Goal: Task Accomplishment & Management: Complete application form

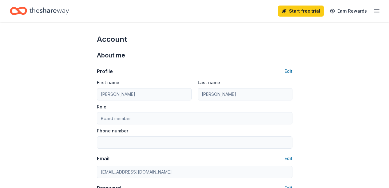
click at [40, 8] on icon "Home" at bounding box center [49, 11] width 39 height 13
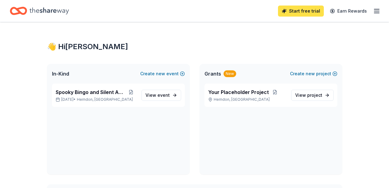
click at [297, 12] on link "Start free trial" at bounding box center [301, 11] width 46 height 11
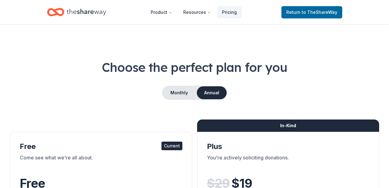
click at [294, 12] on span "Return to TheShareWay" at bounding box center [311, 12] width 51 height 7
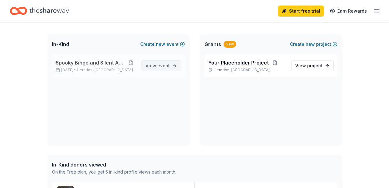
scroll to position [3, 0]
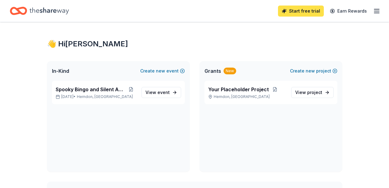
click at [292, 14] on link "Start free trial" at bounding box center [301, 11] width 46 height 11
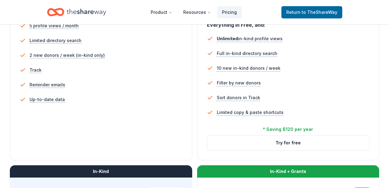
scroll to position [248, 0]
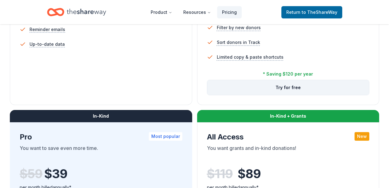
click at [207, 95] on button "Try for free" at bounding box center [288, 87] width 162 height 15
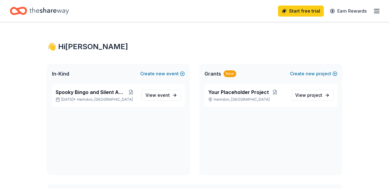
scroll to position [3, 0]
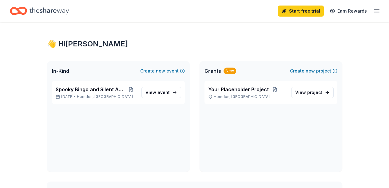
click at [51, 12] on icon "Home" at bounding box center [49, 10] width 39 height 7
click at [374, 11] on line "button" at bounding box center [376, 11] width 5 height 0
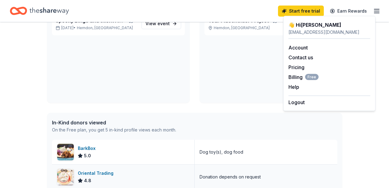
scroll to position [180, 0]
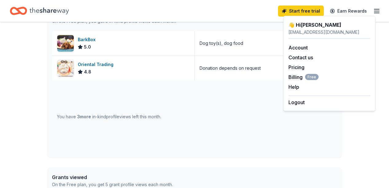
click at [184, 91] on div "You have 3 more in-kind profile views left this month." at bounding box center [194, 117] width 285 height 72
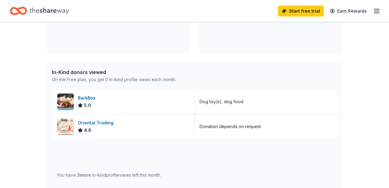
scroll to position [4, 0]
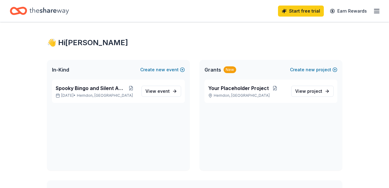
click at [373, 14] on icon "button" at bounding box center [376, 10] width 7 height 7
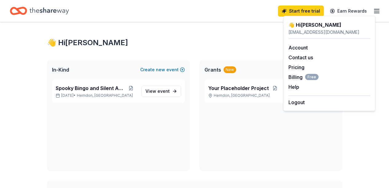
click at [46, 8] on icon "Home" at bounding box center [49, 11] width 39 height 13
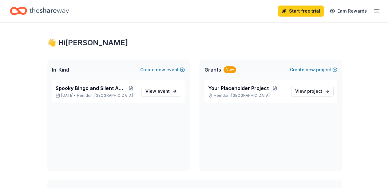
click at [38, 10] on icon "Home" at bounding box center [49, 11] width 39 height 13
click at [165, 93] on span "event" at bounding box center [163, 91] width 12 height 5
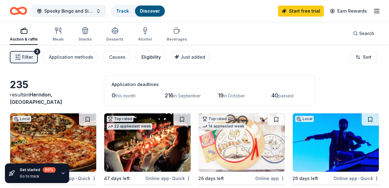
click at [154, 57] on div "Eligibility" at bounding box center [150, 56] width 19 height 7
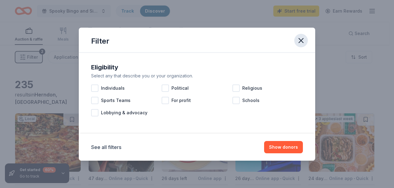
click at [299, 42] on icon "button" at bounding box center [301, 40] width 4 height 4
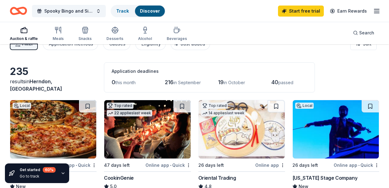
scroll to position [46, 0]
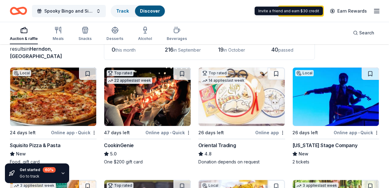
click at [298, 13] on div "Invite a friend and earn $30 credit Invite a friend and earn $30 credit" at bounding box center [289, 11] width 68 height 9
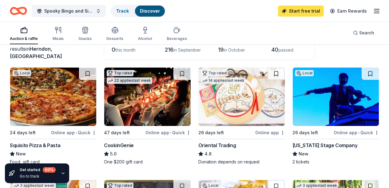
click at [287, 12] on link "Start free trial" at bounding box center [301, 11] width 46 height 11
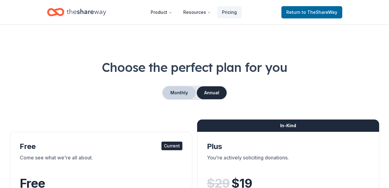
click at [192, 94] on button "Monthly" at bounding box center [179, 92] width 33 height 13
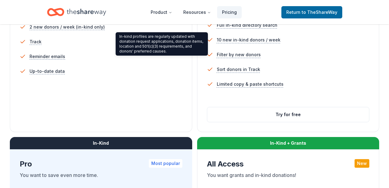
scroll to position [222, 0]
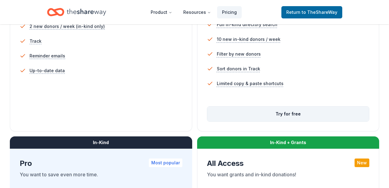
click at [207, 121] on button "Try for free" at bounding box center [288, 114] width 162 height 15
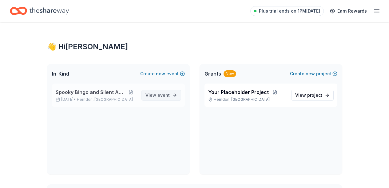
click at [161, 99] on span "View event" at bounding box center [157, 95] width 24 height 7
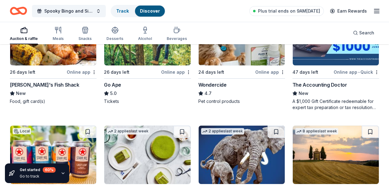
scroll to position [328, 0]
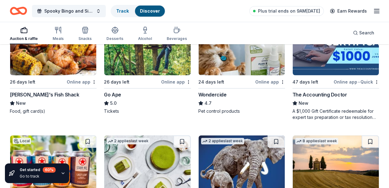
click at [96, 136] on img at bounding box center [53, 165] width 86 height 58
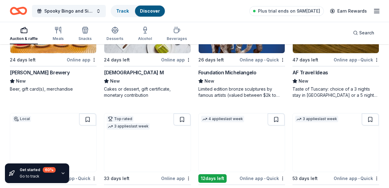
scroll to position [468, 0]
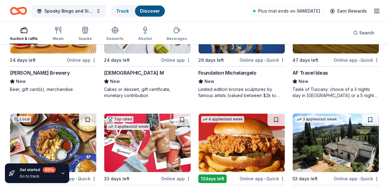
click at [328, 114] on img at bounding box center [336, 143] width 86 height 58
click at [96, 114] on img at bounding box center [53, 143] width 86 height 58
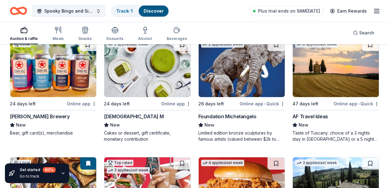
scroll to position [418, 0]
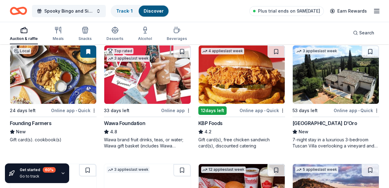
scroll to position [546, 0]
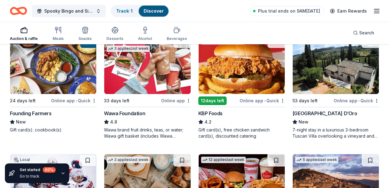
click at [130, 154] on img at bounding box center [147, 183] width 86 height 58
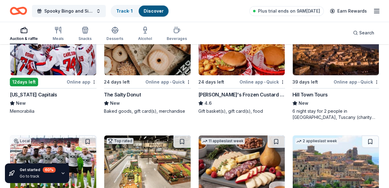
scroll to position [684, 0]
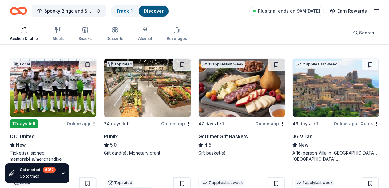
scroll to position [767, 0]
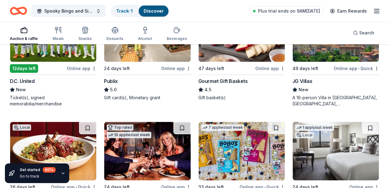
scroll to position [817, 0]
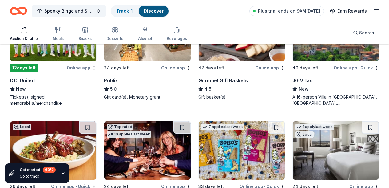
click at [293, 121] on img at bounding box center [336, 150] width 86 height 58
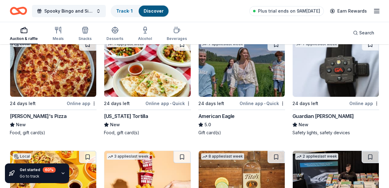
scroll to position [1027, 0]
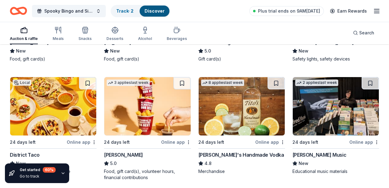
scroll to position [1147, 0]
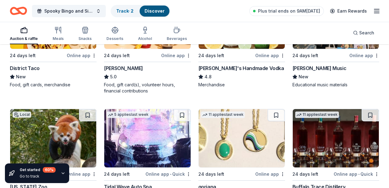
scroll to position [1132, 0]
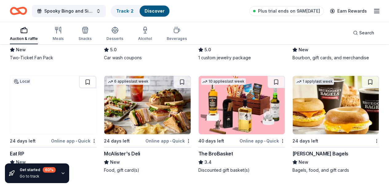
scroll to position [1324, 0]
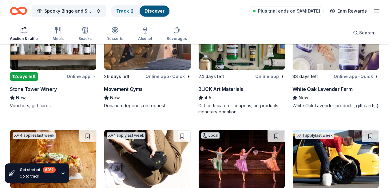
scroll to position [1503, 0]
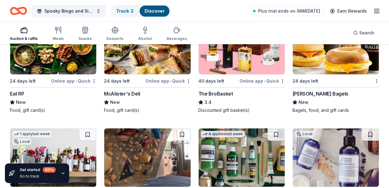
scroll to position [1391, 0]
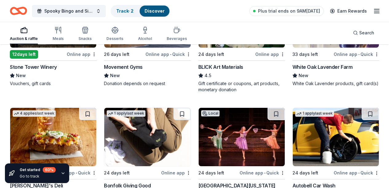
scroll to position [1530, 0]
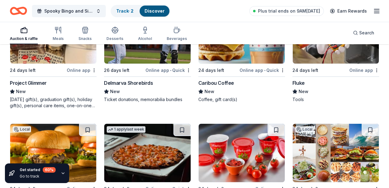
scroll to position [3135, 0]
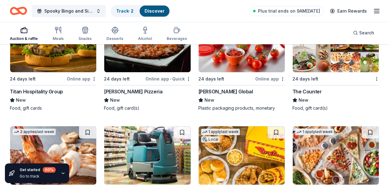
scroll to position [3230, 0]
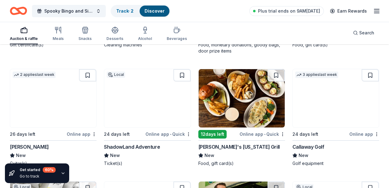
scroll to position [3389, 0]
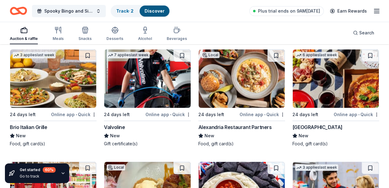
scroll to position [3644, 0]
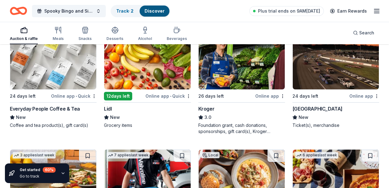
scroll to position [3575, 0]
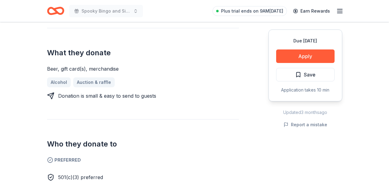
scroll to position [250, 0]
click at [304, 50] on button "Apply" at bounding box center [305, 56] width 58 height 14
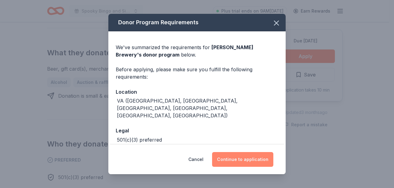
click at [227, 159] on button "Continue to application" at bounding box center [242, 159] width 61 height 15
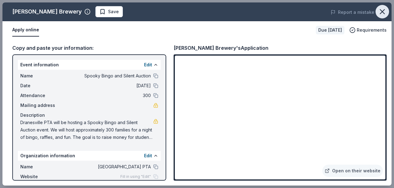
click at [384, 10] on icon "button" at bounding box center [382, 11] width 9 height 9
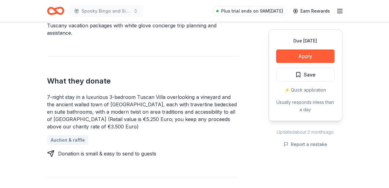
scroll to position [207, 0]
click at [73, 136] on link "Auction & raffle" at bounding box center [70, 141] width 46 height 10
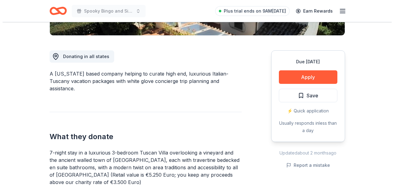
scroll to position [150, 0]
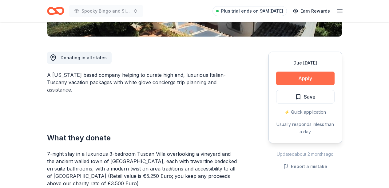
click at [291, 78] on button "Apply" at bounding box center [305, 79] width 58 height 14
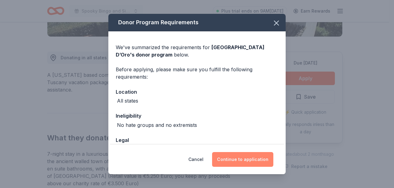
click at [234, 159] on button "Continue to application" at bounding box center [242, 159] width 61 height 15
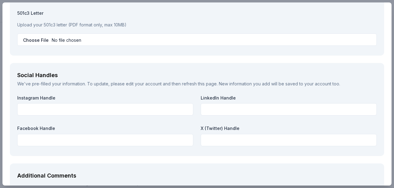
scroll to position [870, 0]
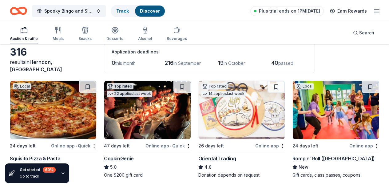
scroll to position [75, 0]
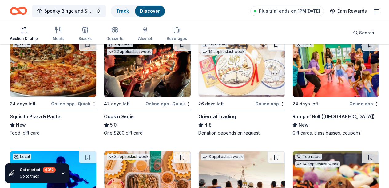
click at [33, 83] on img at bounding box center [53, 68] width 86 height 58
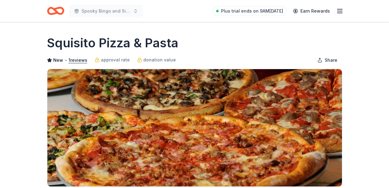
scroll to position [111, 0]
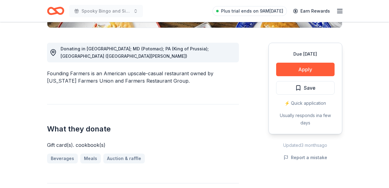
scroll to position [144, 0]
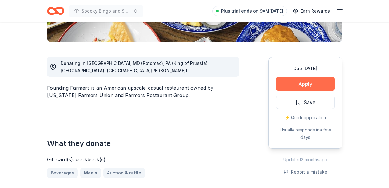
click at [314, 81] on button "Apply" at bounding box center [305, 84] width 58 height 14
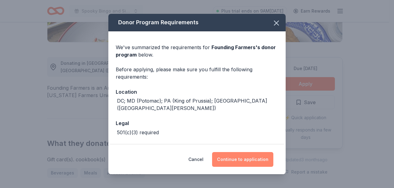
click at [237, 159] on button "Continue to application" at bounding box center [242, 159] width 61 height 15
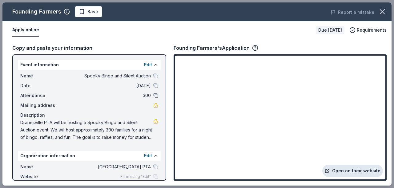
click at [362, 170] on link "Open on their website" at bounding box center [352, 171] width 61 height 12
click at [384, 9] on icon "button" at bounding box center [382, 11] width 9 height 9
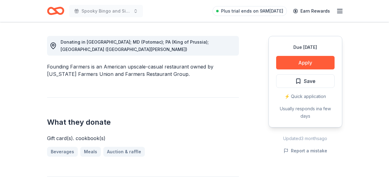
scroll to position [175, 0]
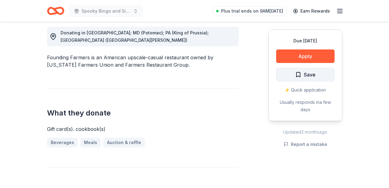
click at [305, 76] on span "Save" at bounding box center [310, 75] width 12 height 8
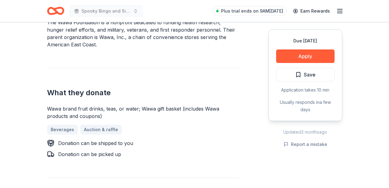
scroll to position [222, 0]
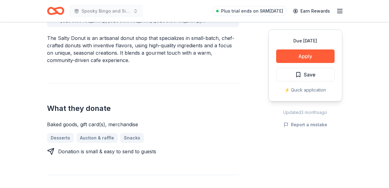
scroll to position [202, 0]
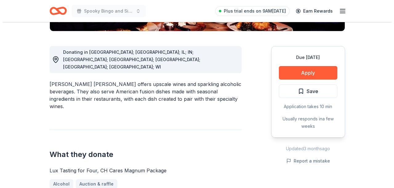
scroll to position [173, 0]
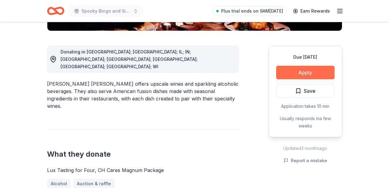
click at [311, 66] on button "Apply" at bounding box center [305, 73] width 58 height 14
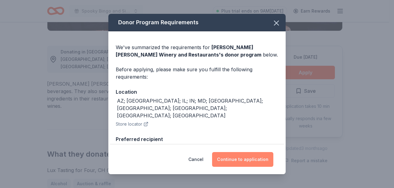
click at [242, 157] on button "Continue to application" at bounding box center [242, 159] width 61 height 15
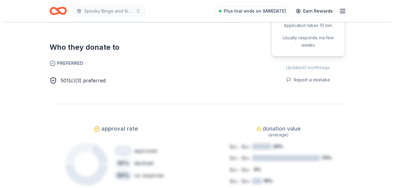
scroll to position [212, 0]
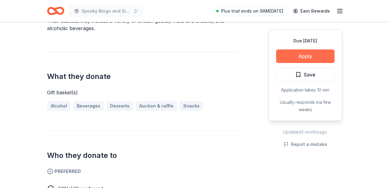
click at [318, 57] on button "Apply" at bounding box center [305, 56] width 58 height 14
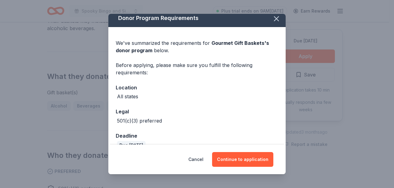
scroll to position [10, 0]
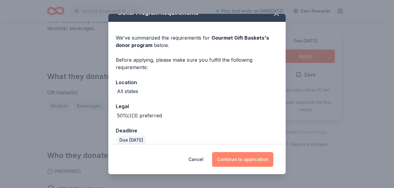
click at [258, 157] on button "Continue to application" at bounding box center [242, 159] width 61 height 15
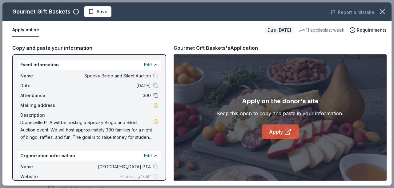
click at [275, 135] on link "Apply" at bounding box center [279, 132] width 37 height 15
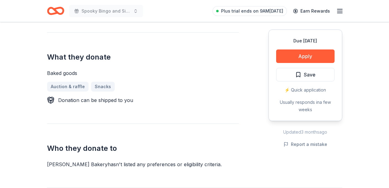
scroll to position [238, 0]
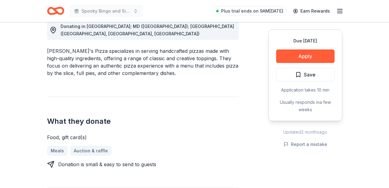
scroll to position [183, 0]
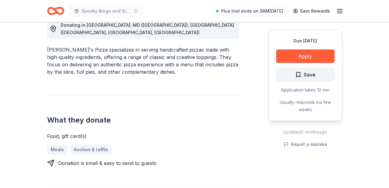
click at [313, 74] on span "Save" at bounding box center [310, 75] width 12 height 8
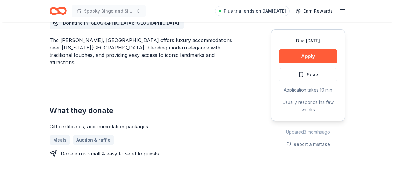
scroll to position [197, 0]
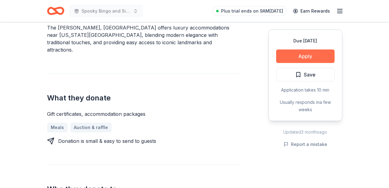
click at [297, 54] on button "Apply" at bounding box center [305, 56] width 58 height 14
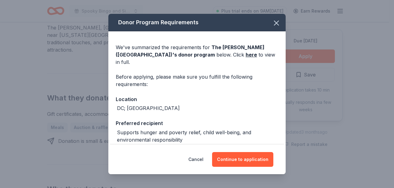
scroll to position [48, 0]
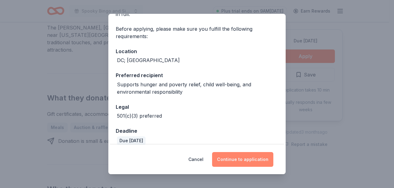
click at [235, 160] on button "Continue to application" at bounding box center [242, 159] width 61 height 15
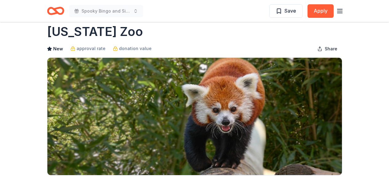
scroll to position [39, 0]
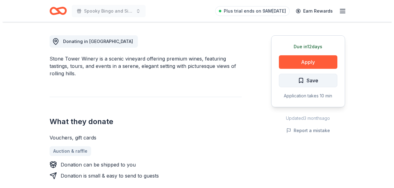
scroll to position [171, 0]
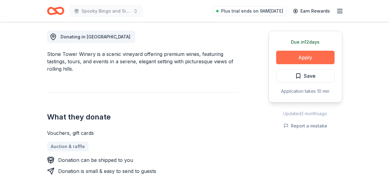
click at [314, 55] on button "Apply" at bounding box center [305, 58] width 58 height 14
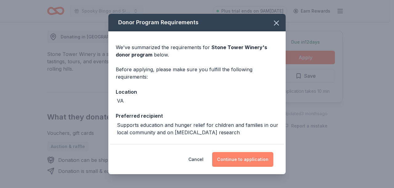
click at [241, 157] on button "Continue to application" at bounding box center [242, 159] width 61 height 15
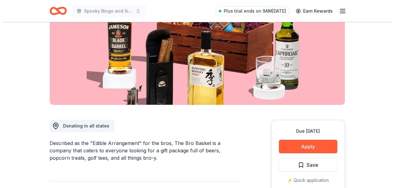
scroll to position [121, 0]
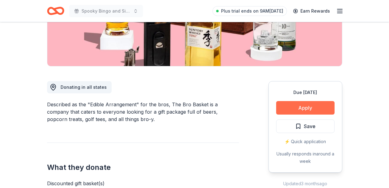
click at [309, 108] on button "Apply" at bounding box center [305, 108] width 58 height 14
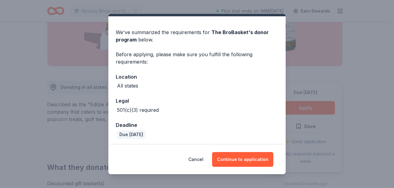
scroll to position [17, 0]
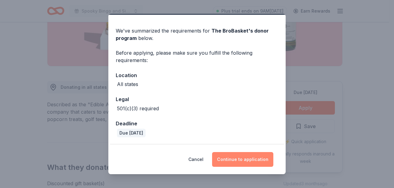
click at [246, 156] on button "Continue to application" at bounding box center [242, 159] width 61 height 15
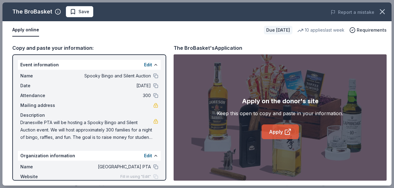
click at [279, 127] on link "Apply" at bounding box center [279, 132] width 37 height 15
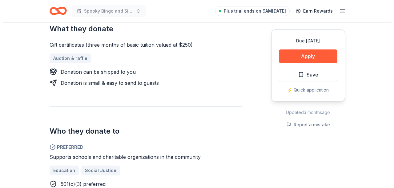
scroll to position [310, 0]
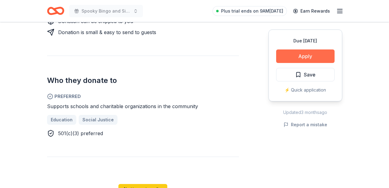
click at [313, 59] on button "Apply" at bounding box center [305, 56] width 58 height 14
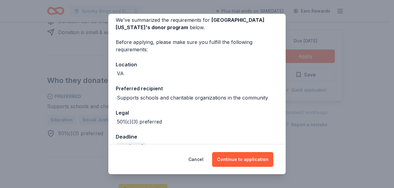
scroll to position [30, 0]
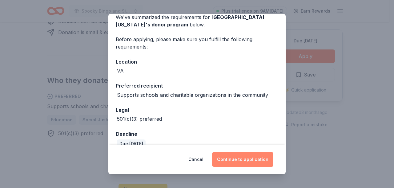
click at [242, 158] on button "Continue to application" at bounding box center [242, 159] width 61 height 15
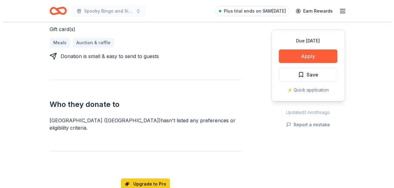
scroll to position [344, 0]
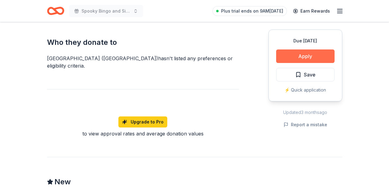
click at [303, 57] on button "Apply" at bounding box center [305, 56] width 58 height 14
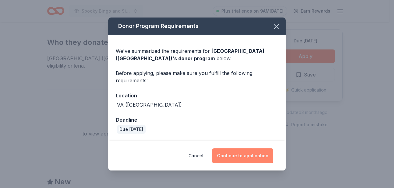
click at [246, 152] on button "Continue to application" at bounding box center [242, 155] width 61 height 15
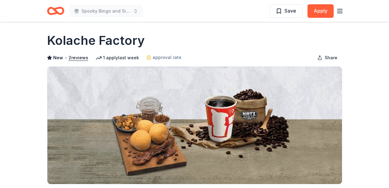
scroll to position [2, 0]
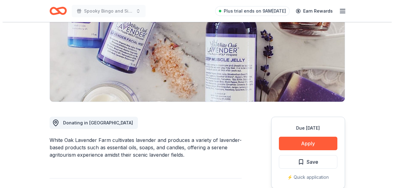
scroll to position [98, 0]
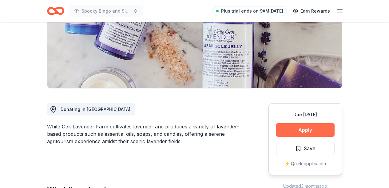
click at [310, 127] on button "Apply" at bounding box center [305, 130] width 58 height 14
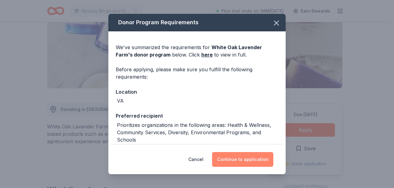
click at [236, 156] on button "Continue to application" at bounding box center [242, 159] width 61 height 15
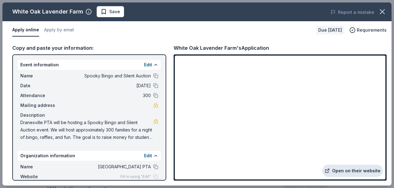
click at [351, 175] on link "Open on their website" at bounding box center [352, 171] width 61 height 12
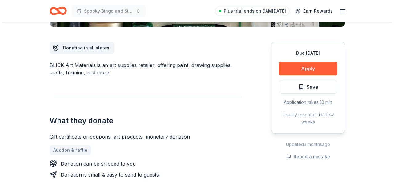
scroll to position [160, 0]
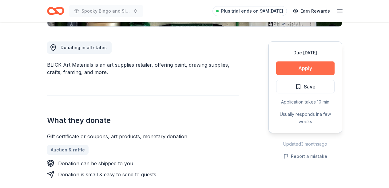
click at [307, 67] on button "Apply" at bounding box center [305, 68] width 58 height 14
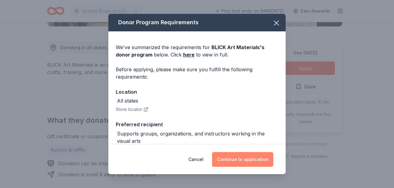
click at [236, 158] on button "Continue to application" at bounding box center [242, 159] width 61 height 15
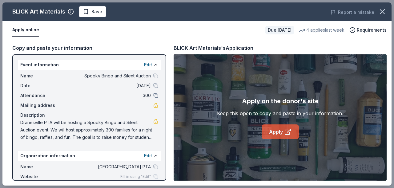
click at [278, 132] on link "Apply" at bounding box center [279, 132] width 37 height 15
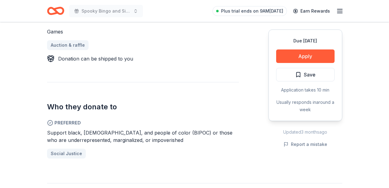
scroll to position [308, 0]
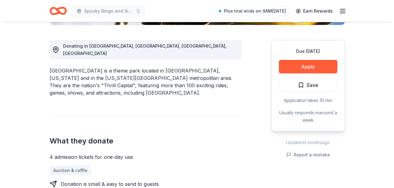
scroll to position [200, 0]
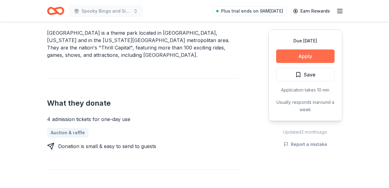
click at [306, 55] on button "Apply" at bounding box center [305, 56] width 58 height 14
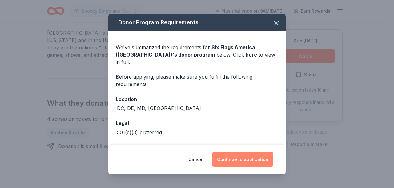
click at [247, 159] on button "Continue to application" at bounding box center [242, 159] width 61 height 15
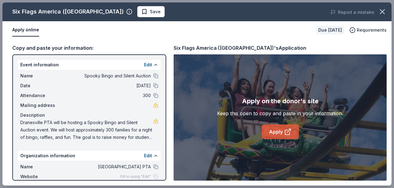
click at [289, 131] on icon at bounding box center [287, 131] width 7 height 7
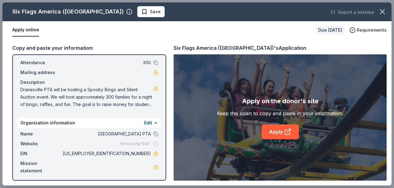
scroll to position [35, 0]
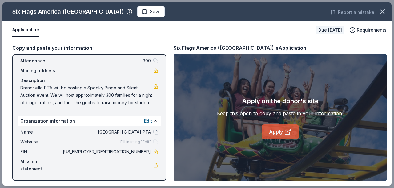
click at [276, 137] on link "Apply" at bounding box center [279, 132] width 37 height 15
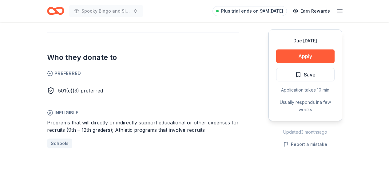
scroll to position [341, 0]
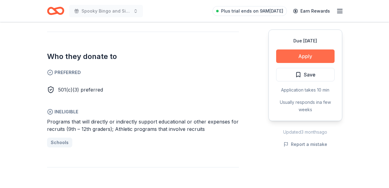
click at [311, 58] on button "Apply" at bounding box center [305, 56] width 58 height 14
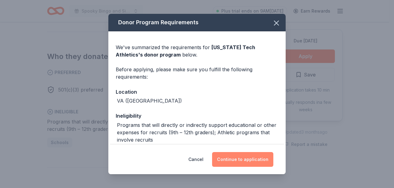
click at [241, 159] on button "Continue to application" at bounding box center [242, 159] width 61 height 15
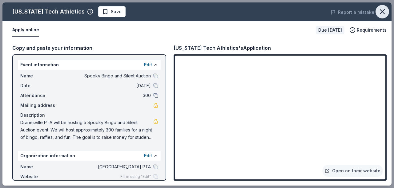
click at [381, 11] on icon "button" at bounding box center [382, 12] width 4 height 4
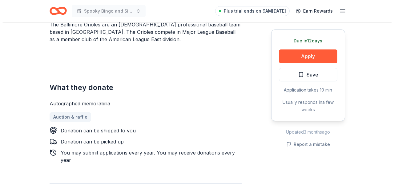
scroll to position [216, 0]
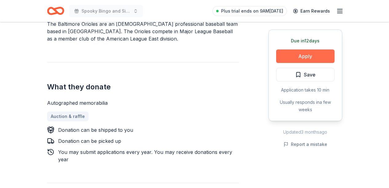
click at [314, 57] on button "Apply" at bounding box center [305, 56] width 58 height 14
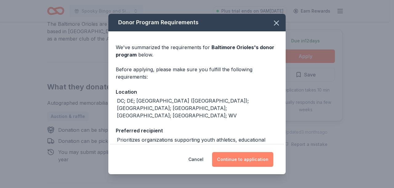
click at [250, 157] on button "Continue to application" at bounding box center [242, 159] width 61 height 15
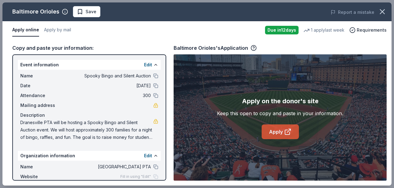
click at [271, 135] on link "Apply" at bounding box center [279, 132] width 37 height 15
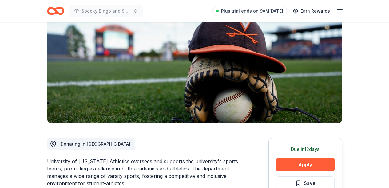
scroll to position [64, 0]
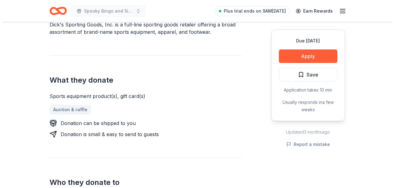
scroll to position [200, 0]
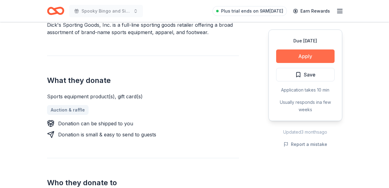
click at [322, 54] on button "Apply" at bounding box center [305, 56] width 58 height 14
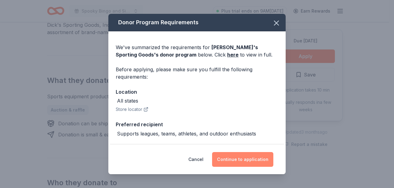
click at [244, 157] on button "Continue to application" at bounding box center [242, 159] width 61 height 15
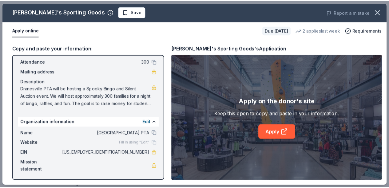
scroll to position [35, 0]
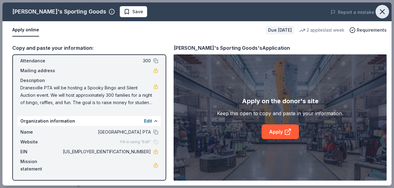
click at [382, 9] on icon "button" at bounding box center [382, 11] width 9 height 9
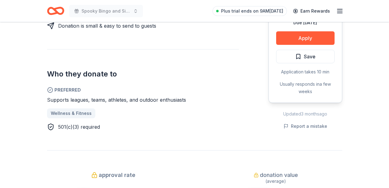
scroll to position [317, 0]
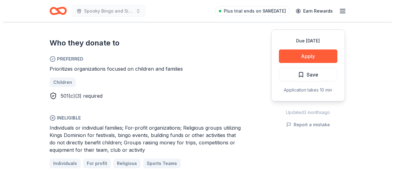
scroll to position [364, 0]
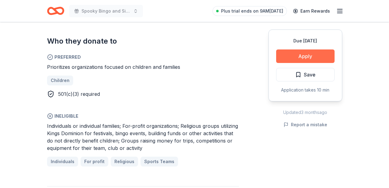
click at [293, 58] on button "Apply" at bounding box center [305, 56] width 58 height 14
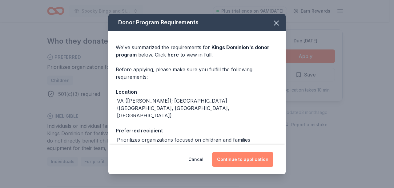
click at [233, 159] on button "Continue to application" at bounding box center [242, 159] width 61 height 15
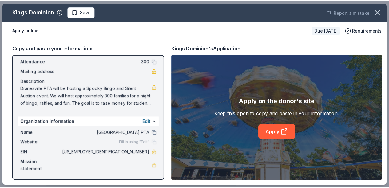
scroll to position [35, 0]
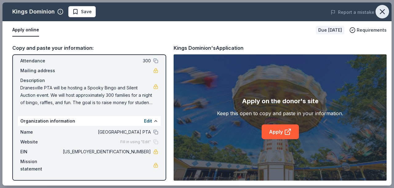
click at [381, 14] on icon "button" at bounding box center [382, 11] width 9 height 9
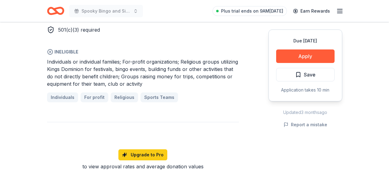
scroll to position [474, 0]
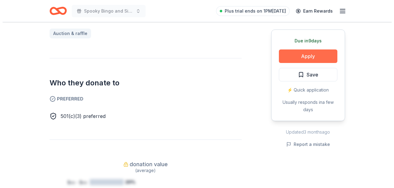
scroll to position [368, 0]
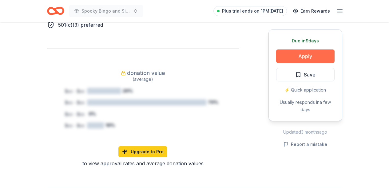
click at [317, 52] on button "Apply" at bounding box center [305, 56] width 58 height 14
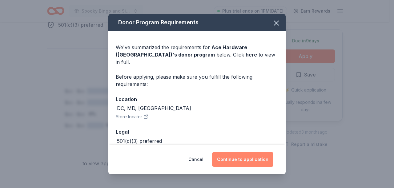
click at [250, 160] on button "Continue to application" at bounding box center [242, 159] width 61 height 15
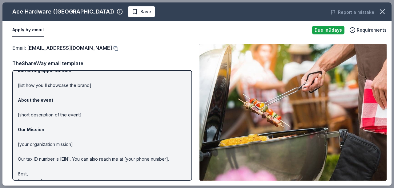
scroll to position [0, 0]
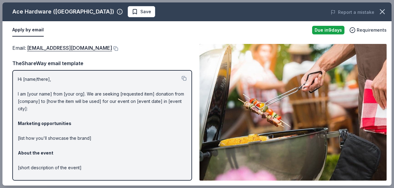
click at [300, 90] on img at bounding box center [292, 112] width 187 height 137
click at [369, 30] on span "Requirements" at bounding box center [371, 29] width 30 height 7
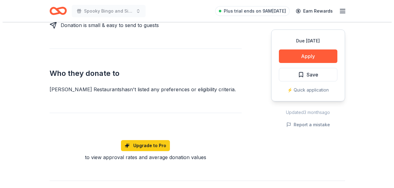
scroll to position [308, 0]
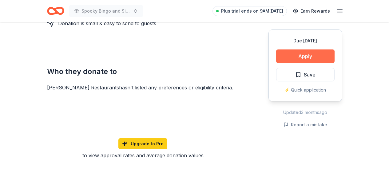
click at [320, 54] on button "Apply" at bounding box center [305, 56] width 58 height 14
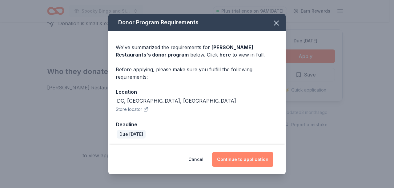
click at [236, 160] on button "Continue to application" at bounding box center [242, 159] width 61 height 15
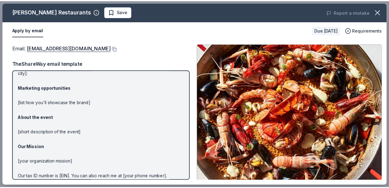
scroll to position [63, 0]
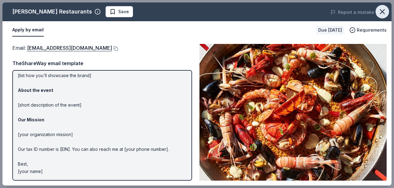
click at [383, 11] on icon "button" at bounding box center [382, 11] width 9 height 9
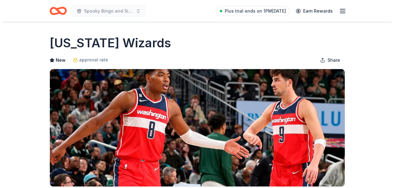
scroll to position [118, 0]
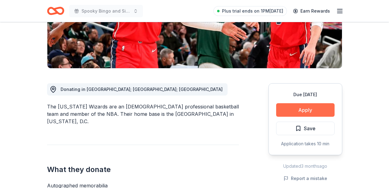
click at [294, 112] on button "Apply" at bounding box center [305, 110] width 58 height 14
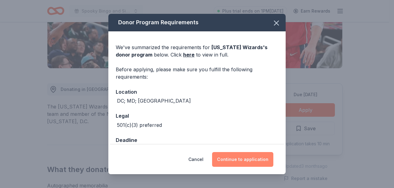
click at [227, 158] on button "Continue to application" at bounding box center [242, 159] width 61 height 15
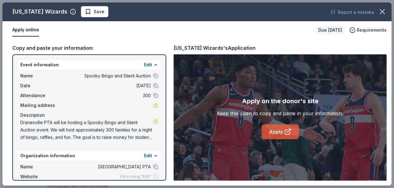
click at [283, 130] on link "Apply" at bounding box center [279, 132] width 37 height 15
